Goal: Information Seeking & Learning: Learn about a topic

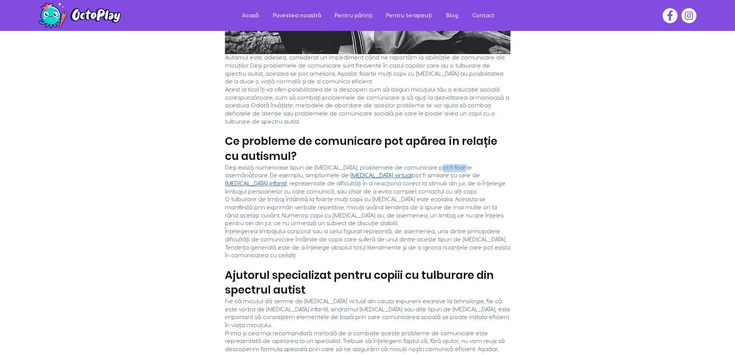
drag, startPoint x: 419, startPoint y: 193, endPoint x: 451, endPoint y: 193, distance: 32.0
click at [451, 179] on span "Deși există numeroase tipuri de [MEDICAL_DATA], problemele de comunicare pot fi…" at bounding box center [349, 172] width 249 height 14
click at [309, 195] on span ", reprezentate de dificultăți în a reacționa corect la stimulii din jur, de a î…" at bounding box center [366, 188] width 282 height 14
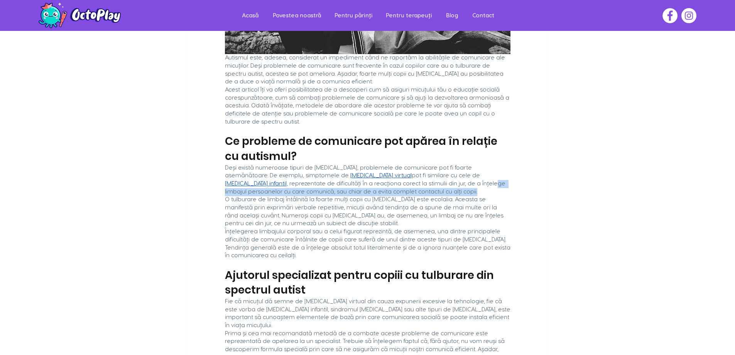
drag, startPoint x: 314, startPoint y: 208, endPoint x: 386, endPoint y: 220, distance: 72.8
click at [386, 196] on span "Deși există numeroase tipuri de [MEDICAL_DATA], problemele de comunicare pot fi…" at bounding box center [368, 180] width 286 height 32
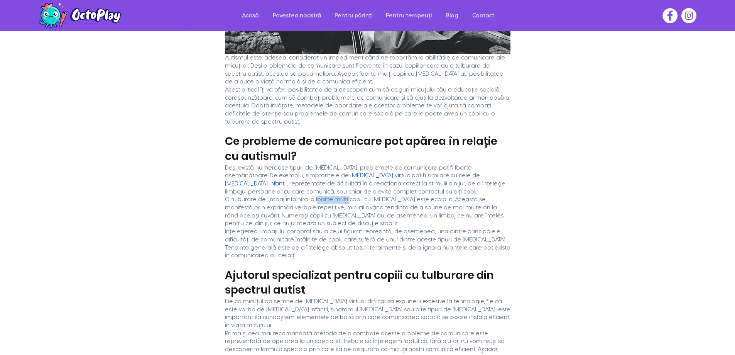
drag, startPoint x: 311, startPoint y: 227, endPoint x: 342, endPoint y: 228, distance: 30.9
click at [342, 226] on span "O tulburare de limbaj întâlnită la foarte mulți copii cu [MEDICAL_DATA] este ec…" at bounding box center [365, 211] width 280 height 30
click at [435, 226] on span "O tulburare de limbaj întâlnită la foarte mulți copii cu [MEDICAL_DATA] este ec…" at bounding box center [365, 211] width 280 height 30
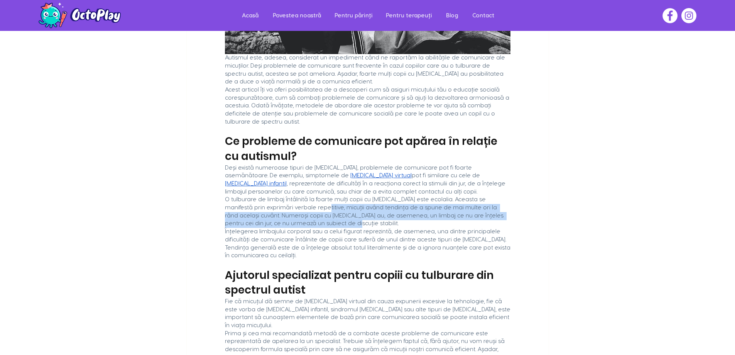
drag, startPoint x: 272, startPoint y: 233, endPoint x: 349, endPoint y: 248, distance: 77.8
click at [349, 228] on span "O tulburare de limbaj întâlnită la foarte mulți copii cu [MEDICAL_DATA] este ec…" at bounding box center [368, 212] width 286 height 32
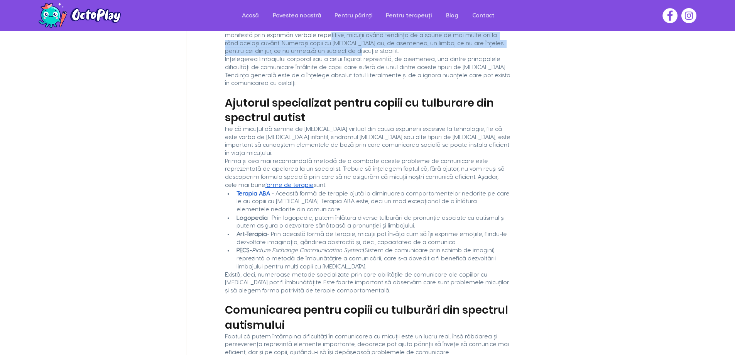
scroll to position [463, 0]
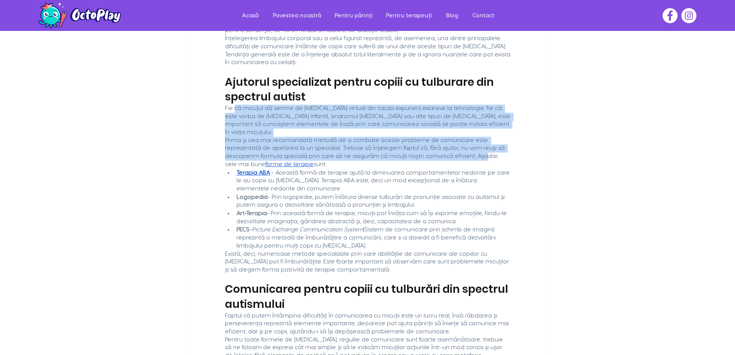
drag, startPoint x: 234, startPoint y: 124, endPoint x: 415, endPoint y: 168, distance: 186.3
click at [415, 168] on div "Autismul este, adesea, considerat un impediment când ne raportăm la abilitățile…" at bounding box center [368, 131] width 362 height 937
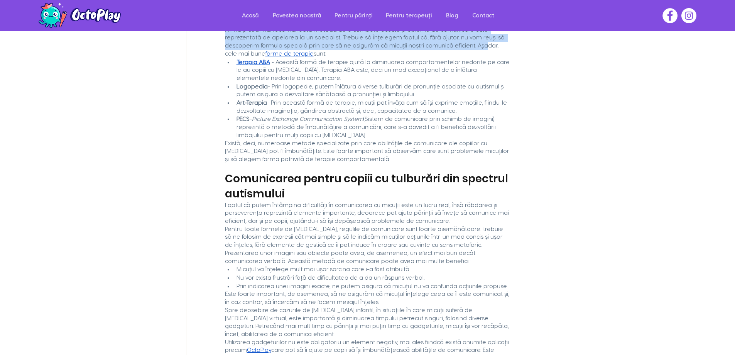
scroll to position [618, 0]
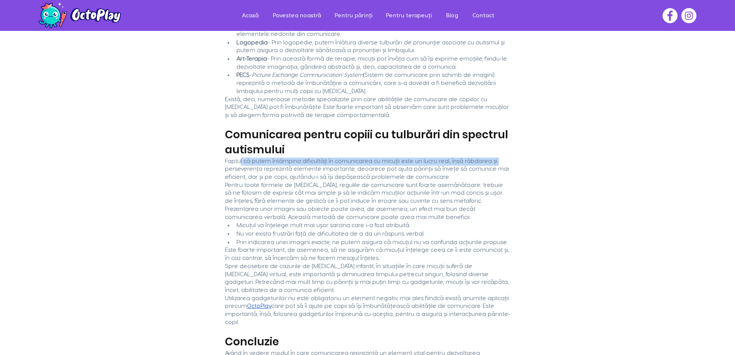
drag, startPoint x: 239, startPoint y: 172, endPoint x: 509, endPoint y: 169, distance: 270.2
click at [509, 169] on span "Faptul că putem întâmpina dificultăți în comunicarea cu micuții este un lucru r…" at bounding box center [368, 169] width 286 height 24
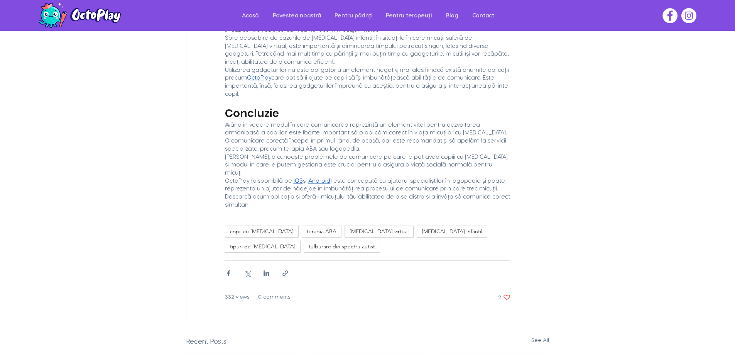
scroll to position [849, 0]
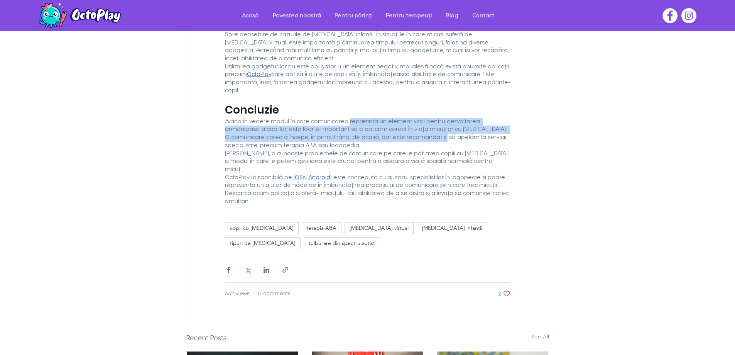
drag, startPoint x: 342, startPoint y: 113, endPoint x: 372, endPoint y: 129, distance: 33.9
click at [372, 129] on span "Având în vedere modul în care comunicarea reprezintă un element vital pentru de…" at bounding box center [366, 134] width 283 height 30
click at [335, 122] on span "Având în vedere modul în care comunicarea reprezintă un element vital pentru de…" at bounding box center [366, 134] width 283 height 30
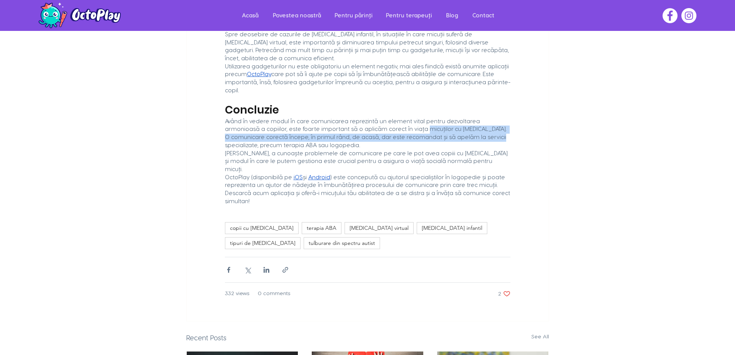
drag, startPoint x: 376, startPoint y: 123, endPoint x: 426, endPoint y: 129, distance: 49.8
click at [426, 129] on span "Având în vedere modul în care comunicarea reprezintă un element vital pentru de…" at bounding box center [366, 134] width 283 height 30
click at [273, 132] on span "Având în vedere modul în care comunicarea reprezintă un element vital pentru de…" at bounding box center [366, 134] width 283 height 30
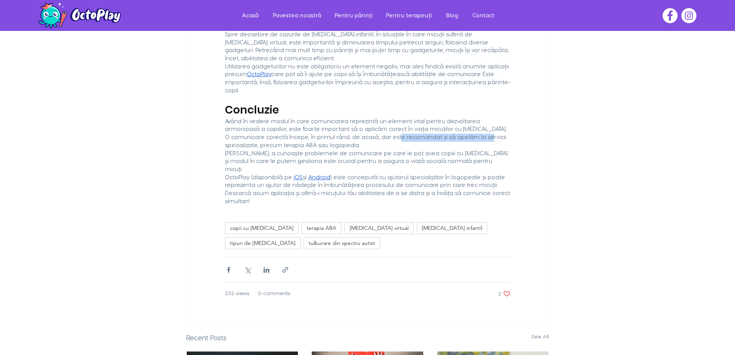
drag, startPoint x: 333, startPoint y: 129, endPoint x: 410, endPoint y: 130, distance: 76.4
click at [410, 130] on span "Având în vedere modul în care comunicarea reprezintă un element vital pentru de…" at bounding box center [366, 134] width 283 height 30
drag, startPoint x: 237, startPoint y: 147, endPoint x: 299, endPoint y: 146, distance: 61.8
click at [299, 151] on span "[PERSON_NAME], a cunoaște problemele de comunicare pe care le pot avea copiii c…" at bounding box center [367, 162] width 285 height 22
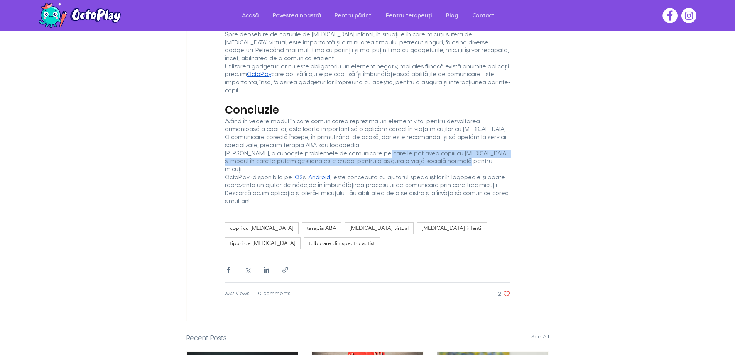
drag, startPoint x: 373, startPoint y: 149, endPoint x: 444, endPoint y: 159, distance: 71.2
click at [444, 159] on span "[PERSON_NAME], a cunoaște problemele de comunicare pe care le pot avea copiii c…" at bounding box center [368, 162] width 286 height 24
click at [257, 153] on span "[PERSON_NAME], a cunoaște problemele de comunicare pe care le pot avea copiii c…" at bounding box center [367, 162] width 285 height 22
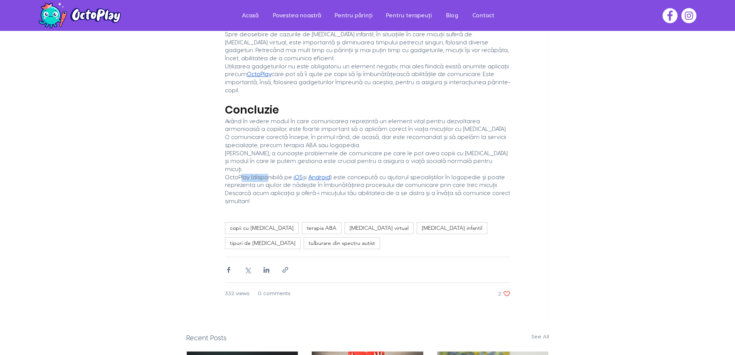
drag, startPoint x: 240, startPoint y: 163, endPoint x: 264, endPoint y: 161, distance: 24.1
click at [264, 174] on span "OctoPlay (disponibilă pe" at bounding box center [258, 177] width 67 height 6
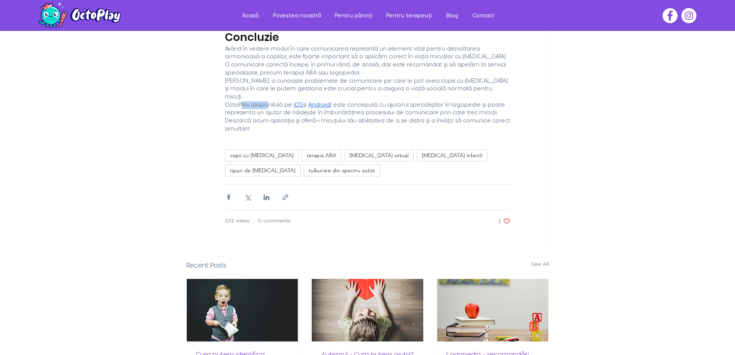
scroll to position [1042, 0]
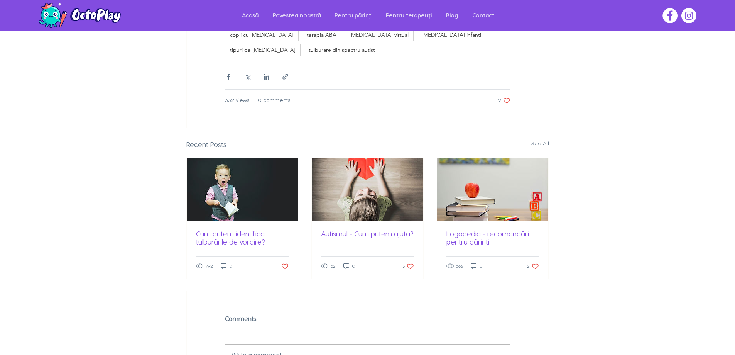
click at [333, 230] on link "Autismul - Cum putem ajuta?" at bounding box center [367, 234] width 93 height 8
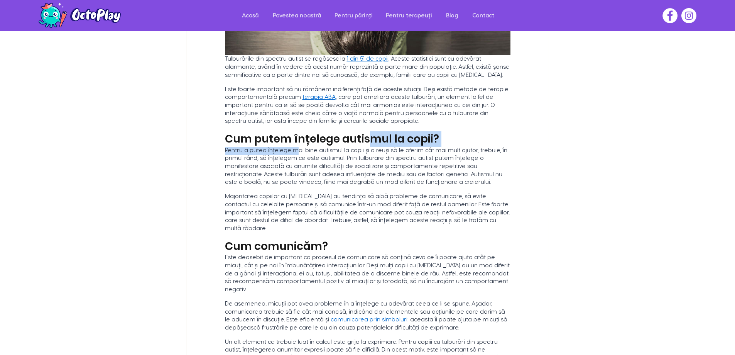
drag, startPoint x: 292, startPoint y: 164, endPoint x: 369, endPoint y: 146, distance: 78.5
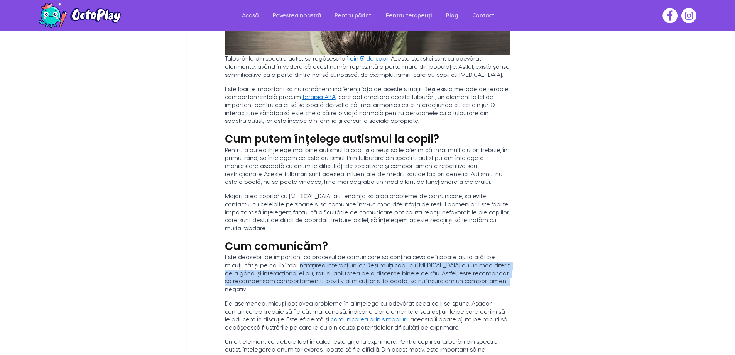
drag, startPoint x: 264, startPoint y: 269, endPoint x: 465, endPoint y: 285, distance: 201.7
click at [465, 285] on span "Este deosebit de important ca procesul de comunicare să conțină ceva ce îi poat…" at bounding box center [368, 274] width 286 height 40
click at [273, 285] on span "Este deosebit de important ca procesul de comunicare să conțină ceva ce îi poat…" at bounding box center [368, 273] width 286 height 38
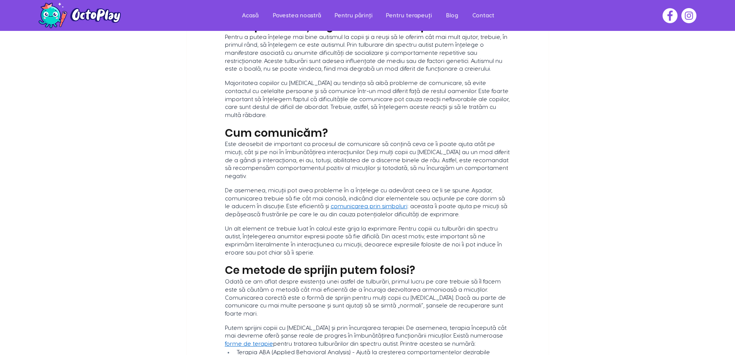
scroll to position [386, 0]
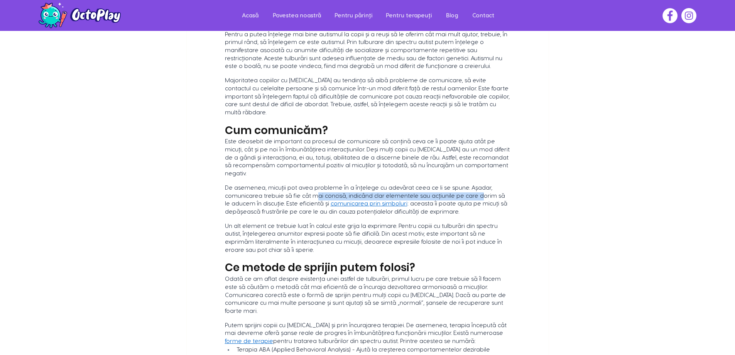
drag, startPoint x: 277, startPoint y: 191, endPoint x: 434, endPoint y: 191, distance: 156.7
click at [428, 191] on span "De asemenea, micuții pot avea probleme în a înțelege cu adevărat ceea ce li se …" at bounding box center [366, 196] width 282 height 22
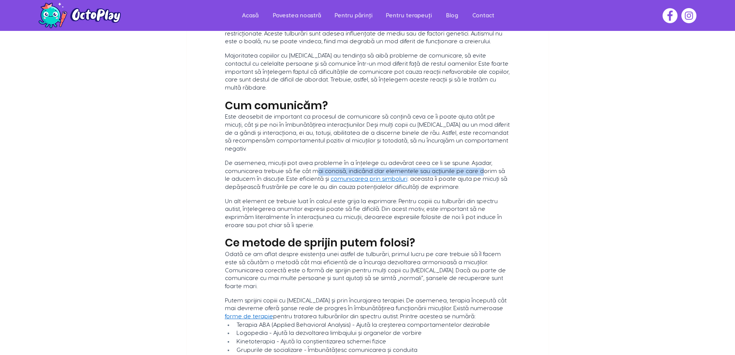
scroll to position [425, 0]
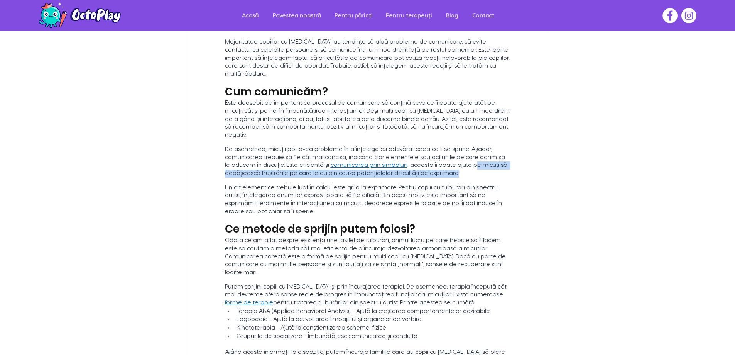
drag, startPoint x: 401, startPoint y: 160, endPoint x: 406, endPoint y: 173, distance: 13.6
click at [406, 173] on span "De asemenea, micuții pot avea probleme în a înțelege cu adevărat ceea ce li se …" at bounding box center [368, 162] width 286 height 32
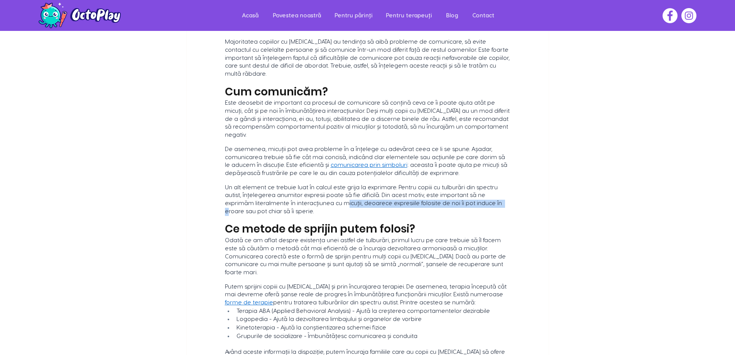
drag, startPoint x: 279, startPoint y: 201, endPoint x: 425, endPoint y: 206, distance: 146.0
click at [425, 206] on p "Un alt element ce trebuie luat în calcul este grija la exprimare. Pentru copiii…" at bounding box center [368, 203] width 286 height 38
click at [459, 197] on span "Un alt element ce trebuie luat în calcul este grija la exprimare. Pentru copiii…" at bounding box center [364, 200] width 279 height 30
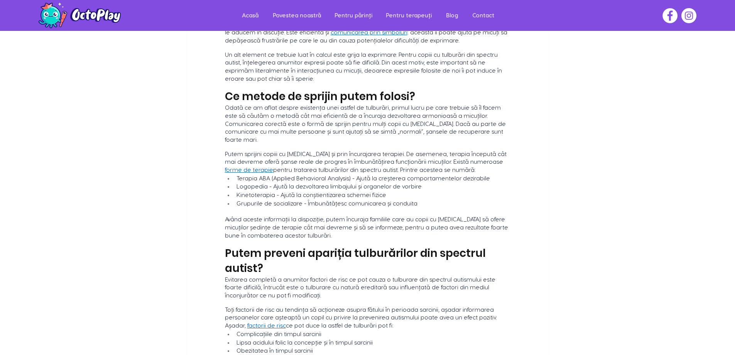
scroll to position [579, 0]
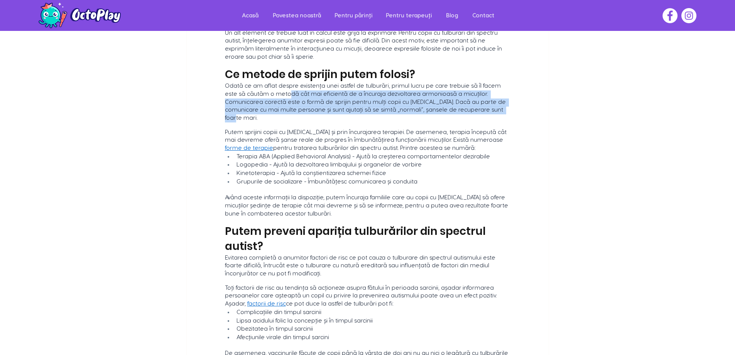
drag, startPoint x: 266, startPoint y: 82, endPoint x: 439, endPoint y: 101, distance: 174.8
click at [439, 101] on span "Odată ce am aflat despre existența unei astfel de tulburări, primul lucru pe ca…" at bounding box center [368, 102] width 286 height 40
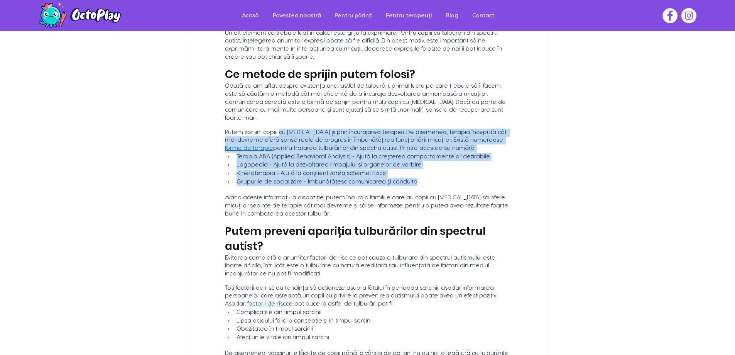
drag, startPoint x: 276, startPoint y: 113, endPoint x: 422, endPoint y: 161, distance: 154.2
click at [422, 161] on div "Tulburările din spectru autist se regăsesc la 1 din 51 de copii . Aceste statis…" at bounding box center [368, 77] width 362 height 1058
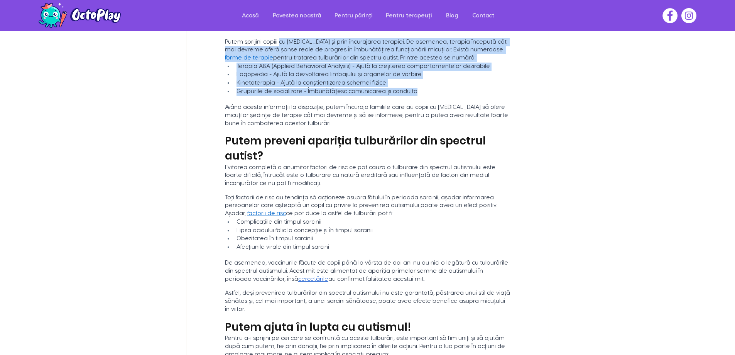
scroll to position [733, 0]
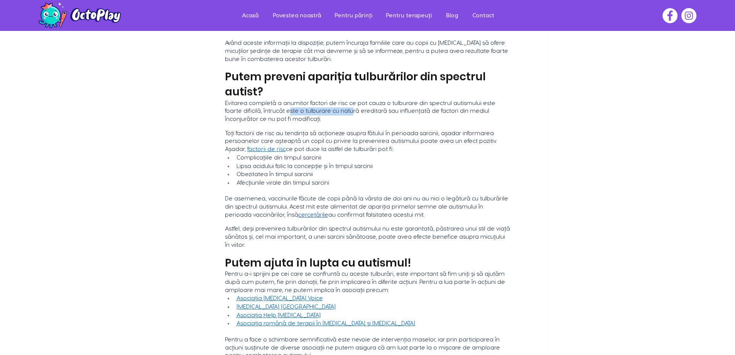
drag, startPoint x: 268, startPoint y: 91, endPoint x: 328, endPoint y: 93, distance: 60.2
click at [328, 100] on span "Evitarea completă a anumitor factori de risc ce pot cauza o tulburare din spect…" at bounding box center [361, 111] width 272 height 22
click at [276, 130] on span "Toți factorii de risc au tendința să acționeze asupra fătului în perioada sarci…" at bounding box center [361, 141] width 273 height 22
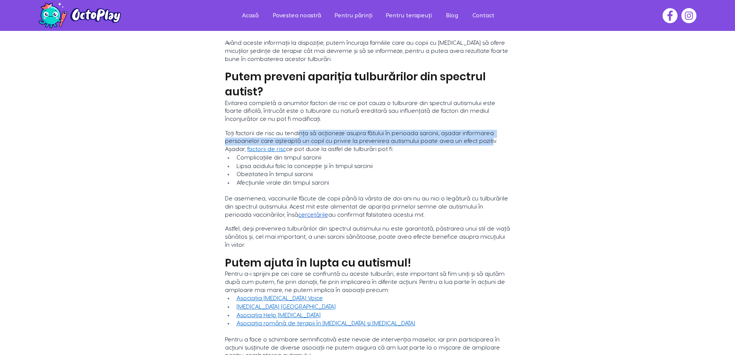
drag, startPoint x: 294, startPoint y: 113, endPoint x: 440, endPoint y: 119, distance: 146.0
click at [440, 130] on span "Toți factorii de risc au tendința să acționeze asupra fătului în perioada sarci…" at bounding box center [361, 141] width 273 height 22
click at [331, 130] on span "Toți factorii de risc au tendința să acționeze asupra fătului în perioada sarci…" at bounding box center [361, 141] width 273 height 22
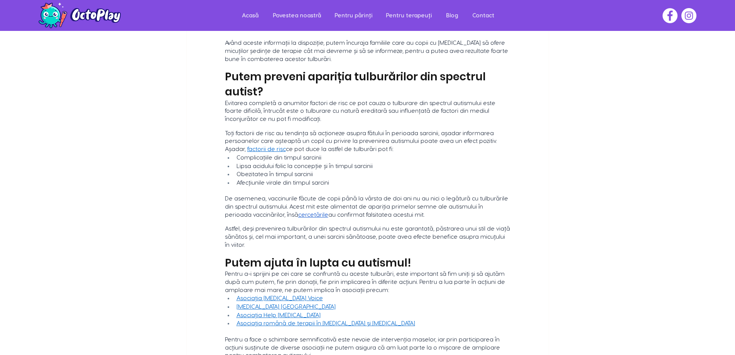
click at [404, 130] on span "Toți factorii de risc au tendința să acționeze asupra fătului în perioada sarci…" at bounding box center [361, 141] width 273 height 22
drag, startPoint x: 246, startPoint y: 146, endPoint x: 364, endPoint y: 149, distance: 118.5
click at [364, 163] on span "Lipsa acidului folic la concepție și în timpul sarcinii" at bounding box center [305, 166] width 136 height 6
click at [252, 163] on span "Lipsa acidului folic la concepție și în timpul sarcinii" at bounding box center [305, 166] width 136 height 6
drag, startPoint x: 243, startPoint y: 152, endPoint x: 337, endPoint y: 167, distance: 95.1
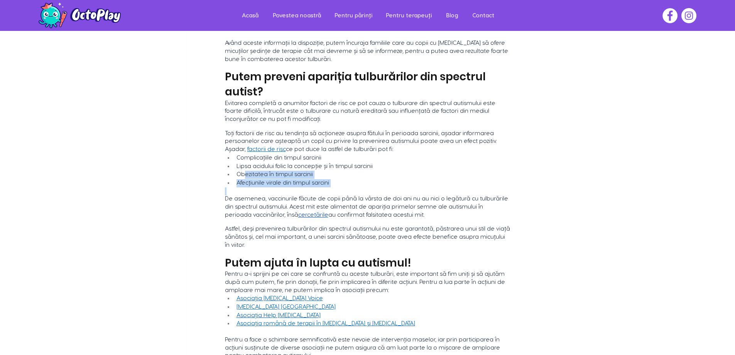
click at [380, 179] on span "Afecțiunile virale din timpul sarcini" at bounding box center [374, 183] width 274 height 8
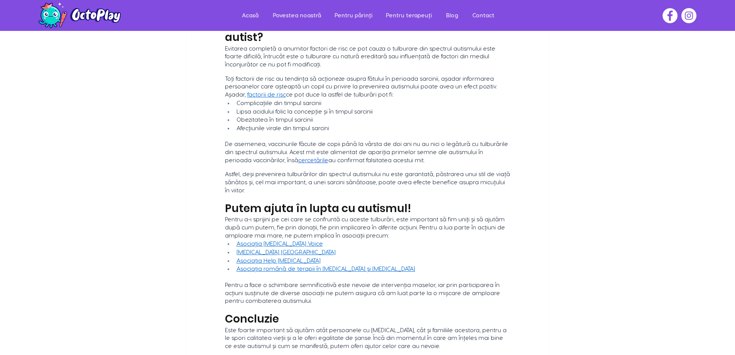
scroll to position [811, 0]
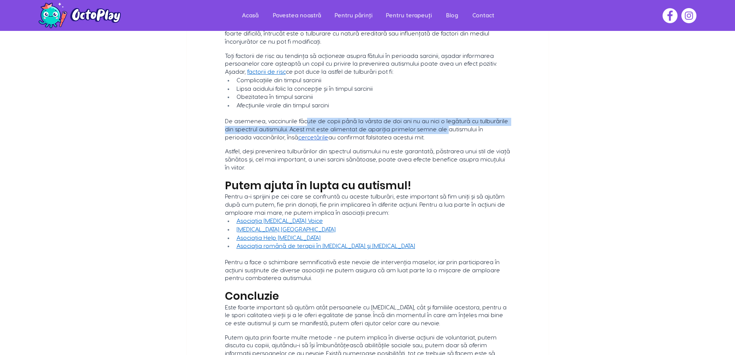
drag, startPoint x: 301, startPoint y: 100, endPoint x: 423, endPoint y: 111, distance: 122.5
click at [423, 119] on span "De asemenea, vaccinurile făcute de copii până la vârsta de doi ani nu au nici o…" at bounding box center [367, 130] width 285 height 22
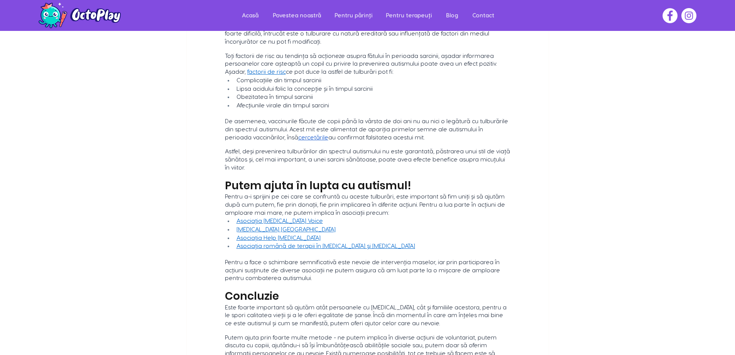
click at [330, 135] on span "au confirmat falsitatea acestui mit." at bounding box center [377, 138] width 96 height 6
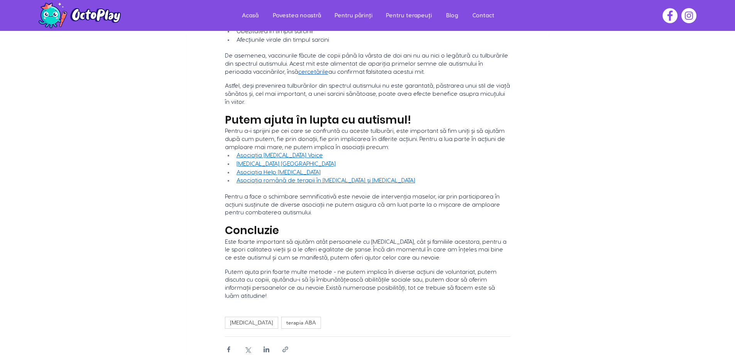
scroll to position [888, 0]
